Goal: Task Accomplishment & Management: Use online tool/utility

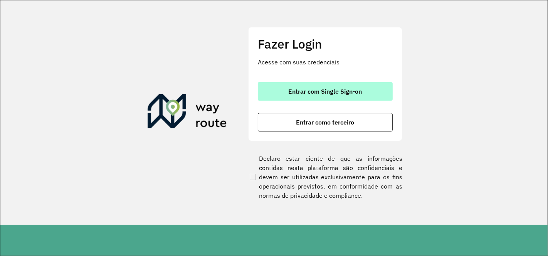
click at [320, 89] on span "Entrar com Single Sign-on" at bounding box center [326, 91] width 74 height 6
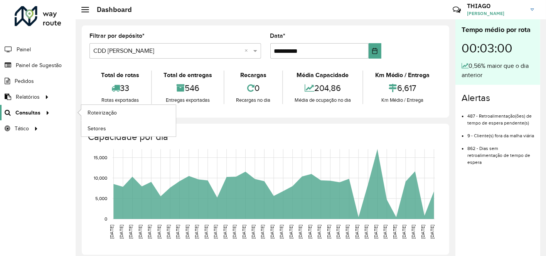
click at [38, 111] on span "Consultas" at bounding box center [27, 113] width 25 height 8
click at [89, 112] on span "Roteirização" at bounding box center [103, 113] width 31 height 8
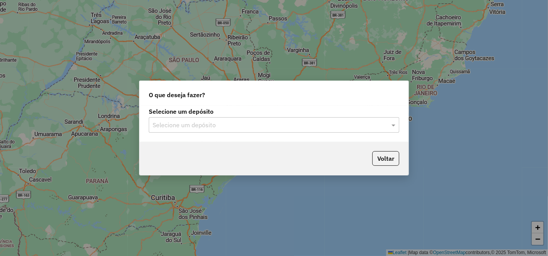
click at [251, 124] on input "text" at bounding box center [266, 125] width 227 height 9
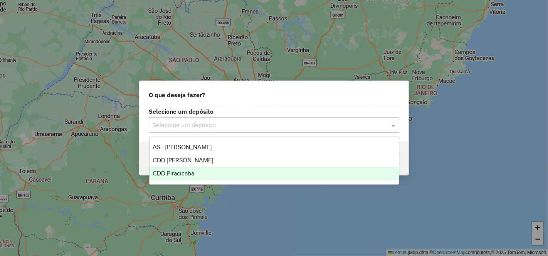
click at [181, 172] on span "CDD Piracicaba" at bounding box center [174, 173] width 42 height 7
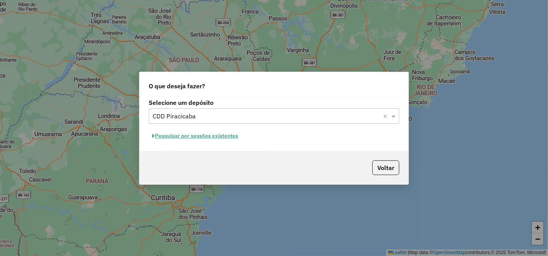
click at [218, 136] on button "Pesquisar por sessões existentes" at bounding box center [195, 136] width 93 height 12
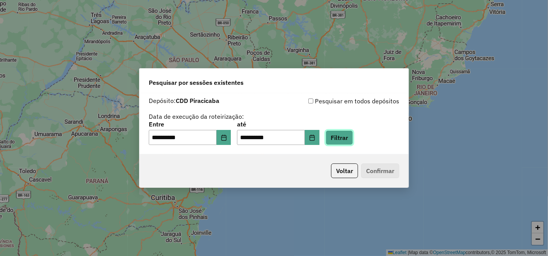
click at [350, 137] on button "Filtrar" at bounding box center [339, 137] width 27 height 15
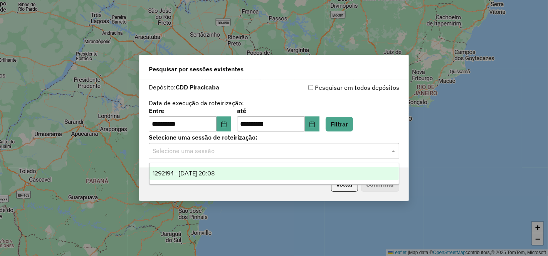
click at [225, 155] on input "text" at bounding box center [266, 150] width 227 height 9
click at [215, 173] on span "1292194 - 10/10/2025 20:08" at bounding box center [184, 173] width 62 height 7
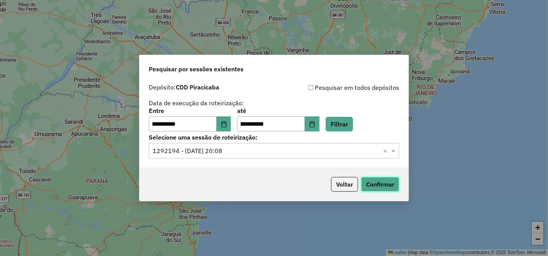
click at [376, 188] on button "Confirmar" at bounding box center [380, 184] width 38 height 15
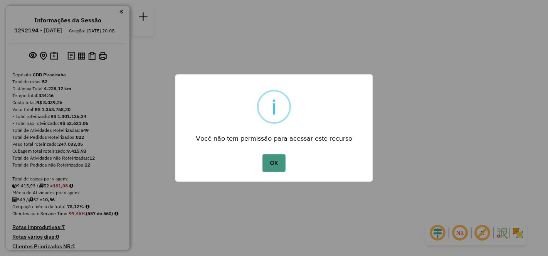
click at [274, 161] on button "OK" at bounding box center [274, 163] width 23 height 18
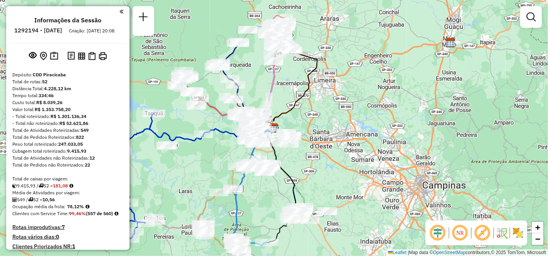
click at [462, 231] on em at bounding box center [460, 233] width 19 height 19
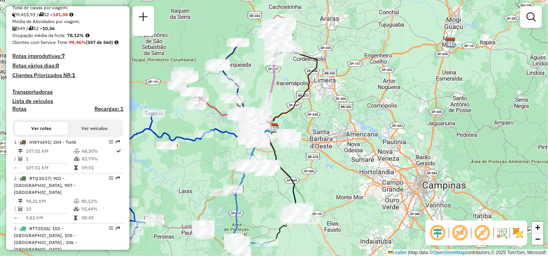
scroll to position [214, 0]
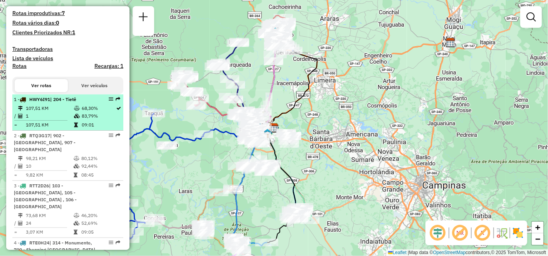
select select "**********"
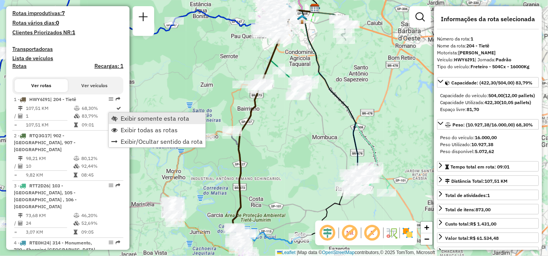
click at [145, 115] on span "Exibir somente esta rota" at bounding box center [155, 118] width 69 height 6
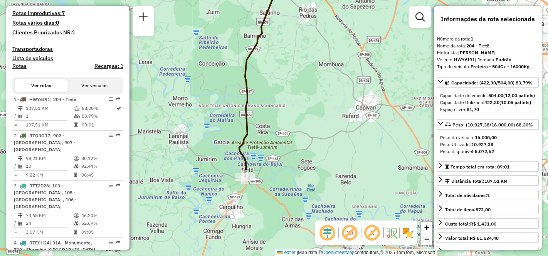
drag, startPoint x: 308, startPoint y: 174, endPoint x: 311, endPoint y: 104, distance: 70.6
click at [311, 104] on div "Janela de atendimento Grade de atendimento Capacidade Transportadoras Veículos …" at bounding box center [274, 128] width 548 height 256
